Goal: Task Accomplishment & Management: Complete application form

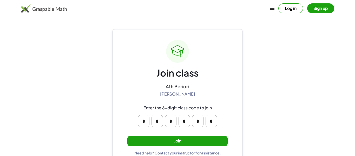
click at [158, 121] on input "*" at bounding box center [157, 121] width 11 height 12
type input "*"
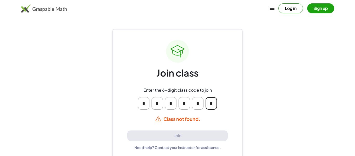
click at [173, 100] on input "*" at bounding box center [170, 103] width 11 height 12
type input "*"
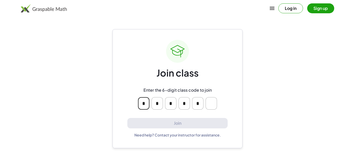
type input "*"
click at [172, 105] on input "*" at bounding box center [170, 103] width 11 height 12
type input "*"
click at [173, 105] on input "*" at bounding box center [170, 103] width 11 height 12
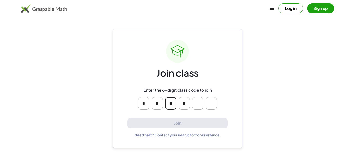
click at [187, 105] on input "*" at bounding box center [184, 103] width 11 height 12
type input "*"
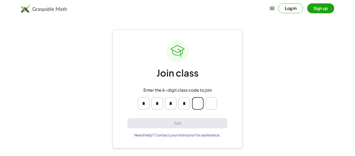
type input "*"
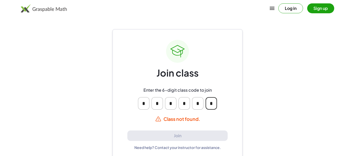
type input "*"
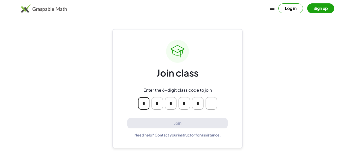
type input "*"
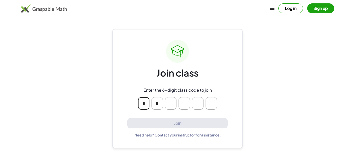
type input "*"
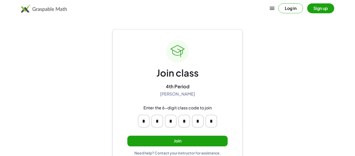
click at [157, 139] on button "Join" at bounding box center [177, 140] width 100 height 11
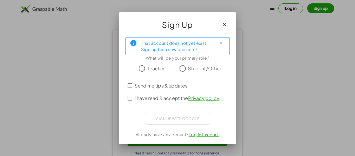
click at [192, 70] on span "Student/Other" at bounding box center [205, 68] width 34 height 7
click at [158, 97] on span "I have read & accept the Privacy policy ." at bounding box center [178, 97] width 86 height 7
